Goal: Information Seeking & Learning: Learn about a topic

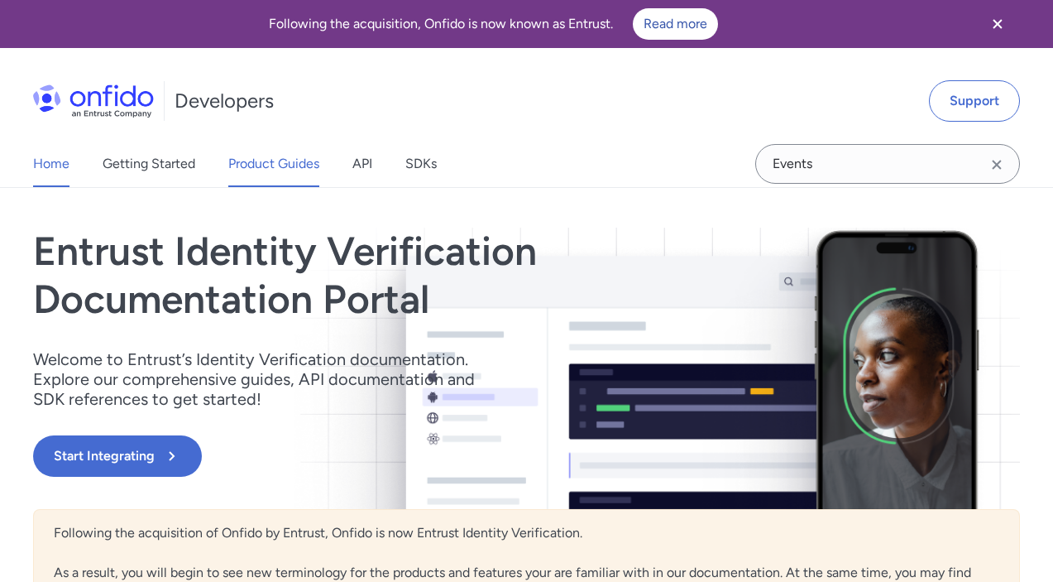
click at [273, 162] on link "Product Guides" at bounding box center [273, 164] width 91 height 46
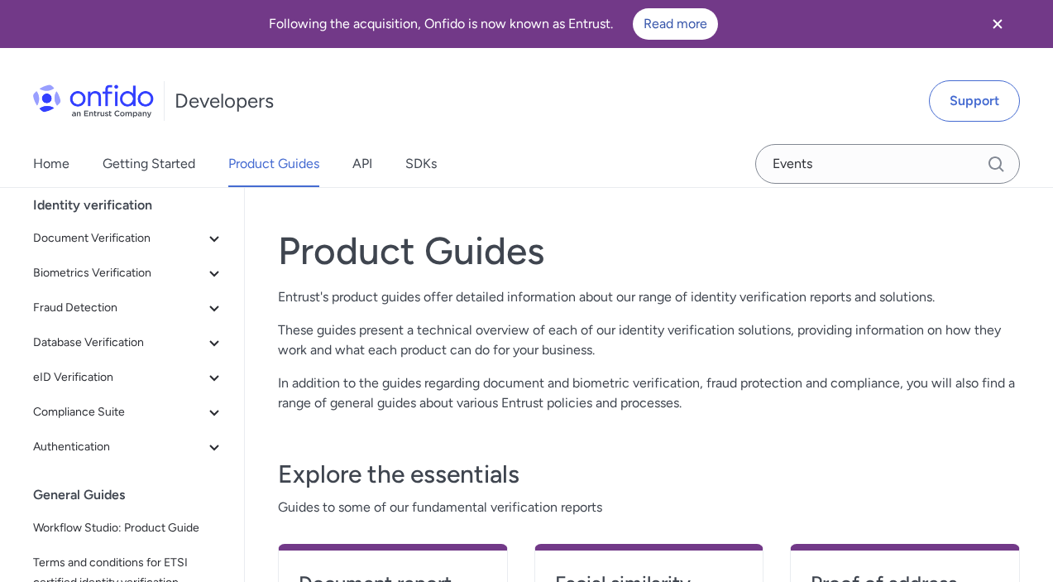
scroll to position [63, 0]
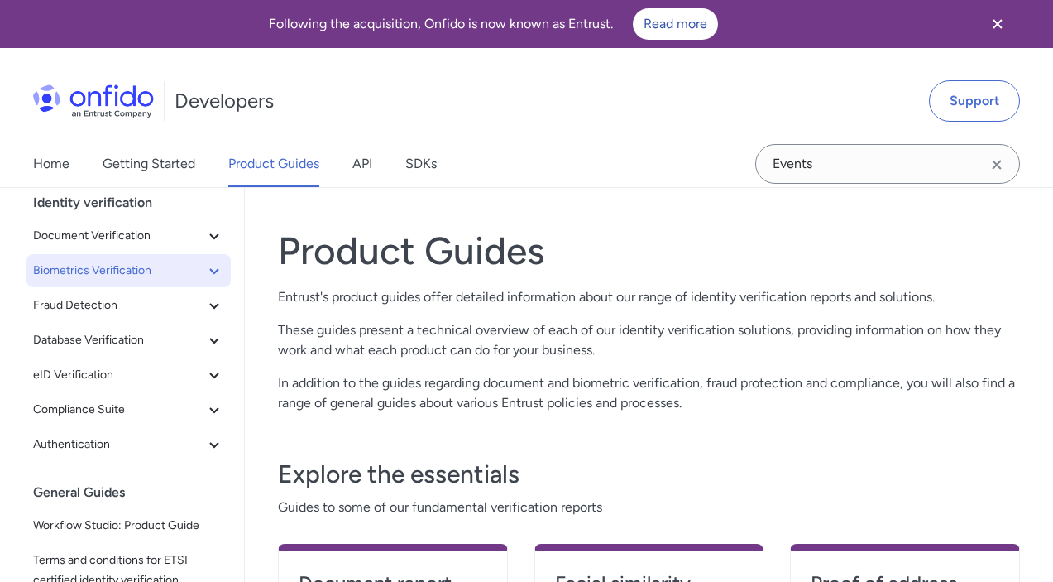
click at [171, 271] on span "Biometrics Verification" at bounding box center [118, 271] width 171 height 20
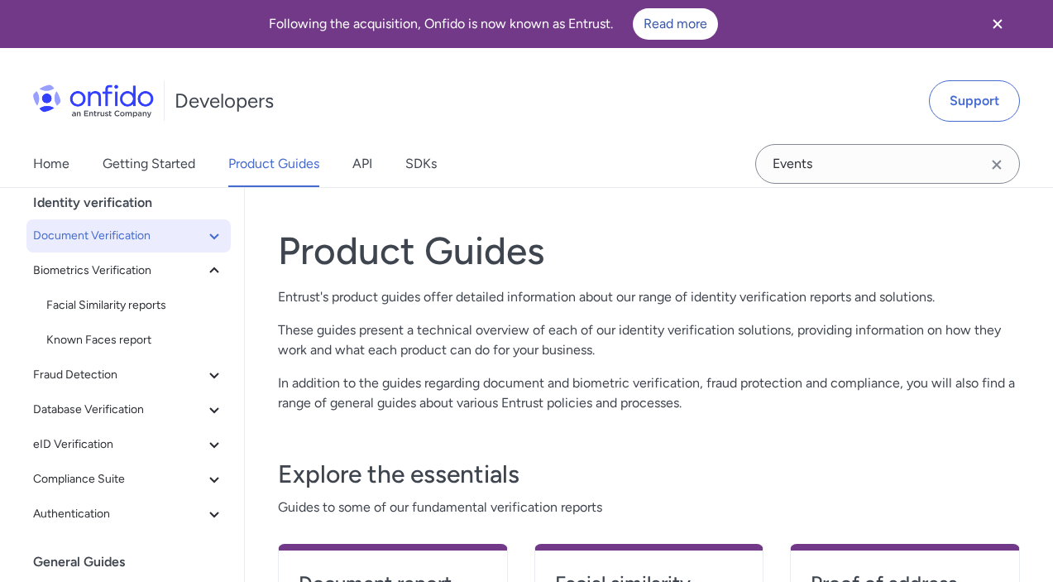
click at [142, 243] on span "Document Verification" at bounding box center [118, 236] width 171 height 20
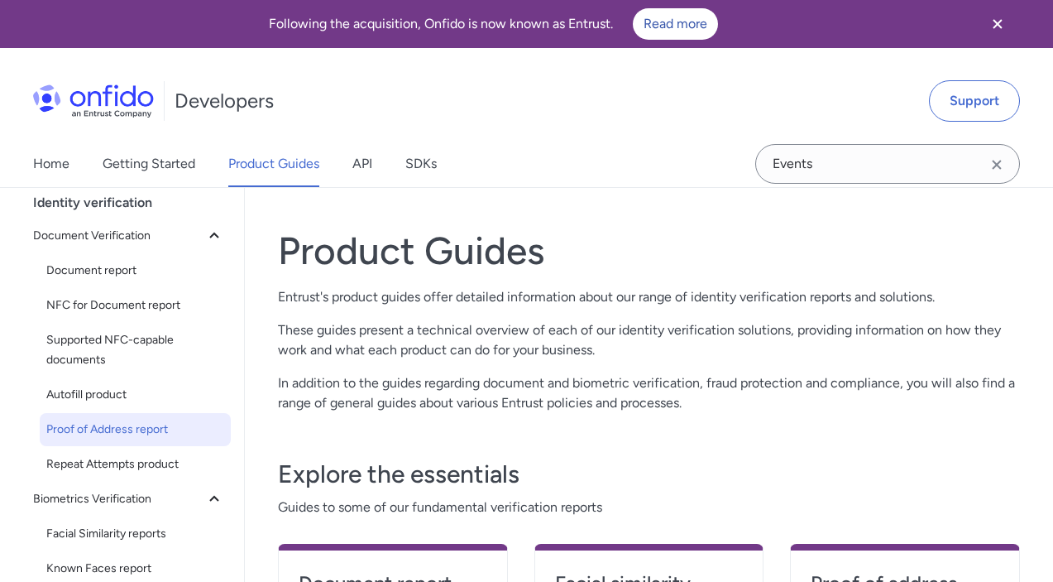
click at [112, 420] on span "Proof of Address report" at bounding box center [135, 430] width 178 height 20
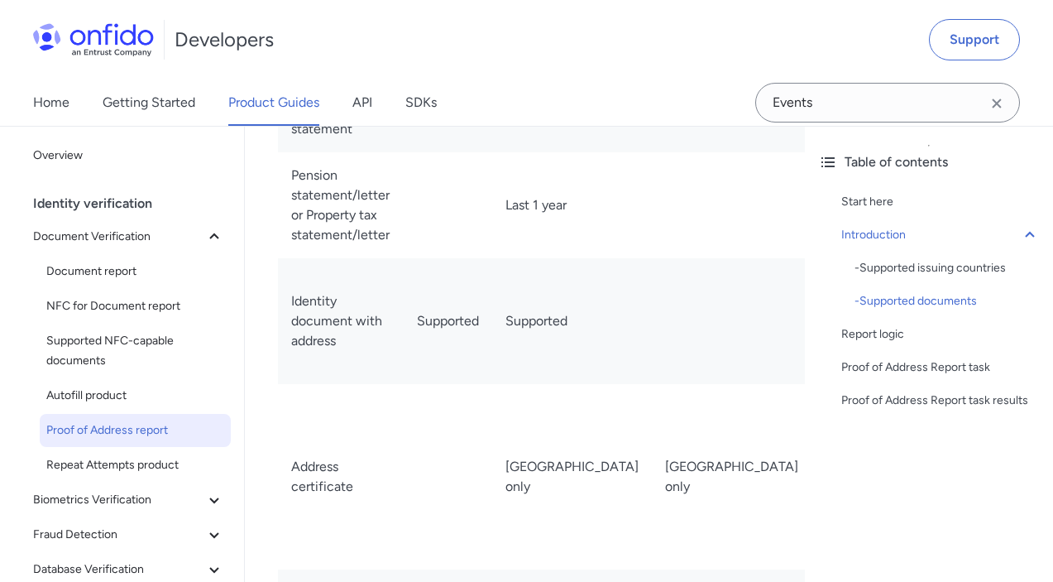
scroll to position [3009, 0]
